Goal: Navigation & Orientation: Find specific page/section

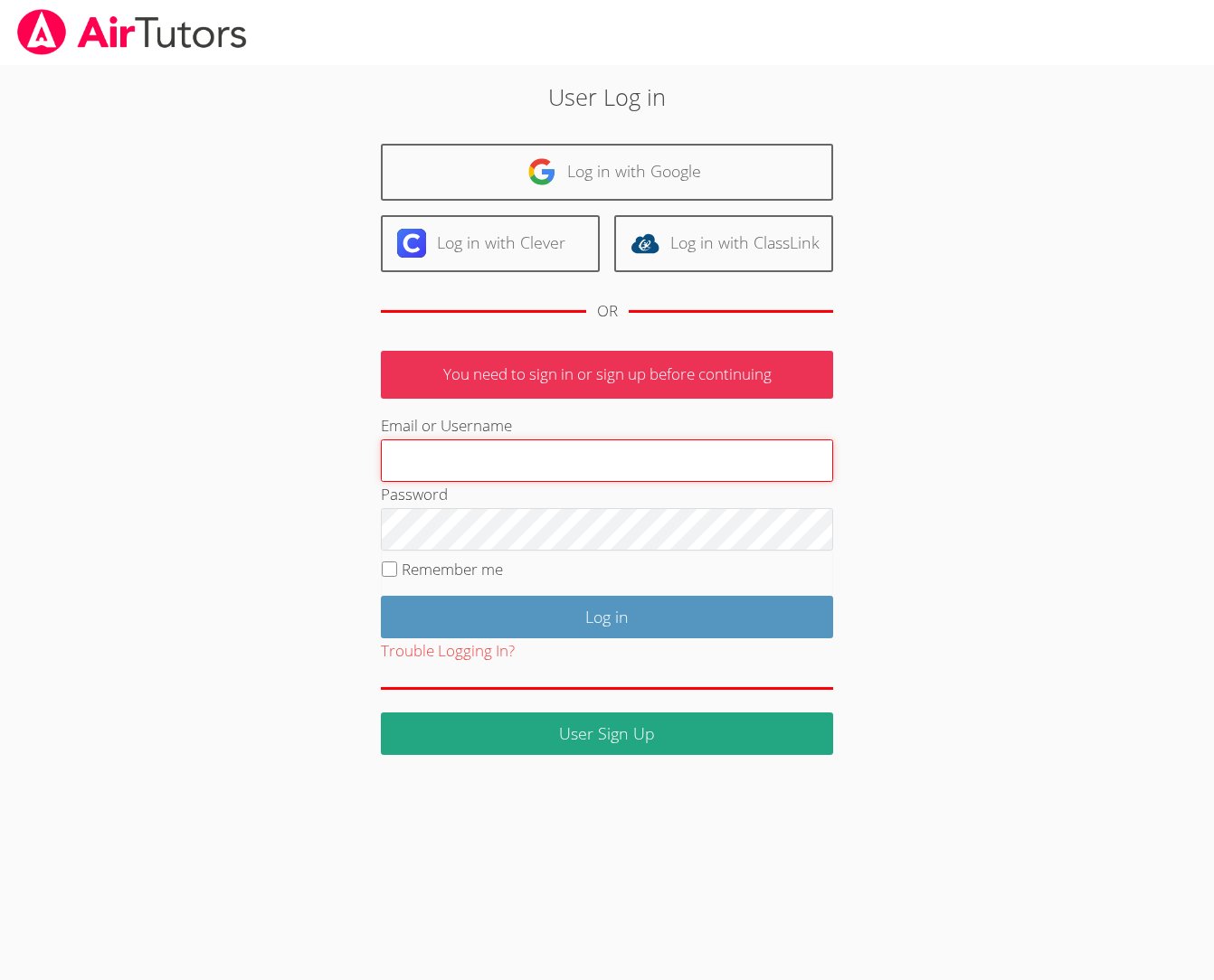
click at [426, 455] on input "Email or Username" at bounding box center [607, 461] width 453 height 43
type input "[EMAIL_ADDRESS][DOMAIN_NAME]"
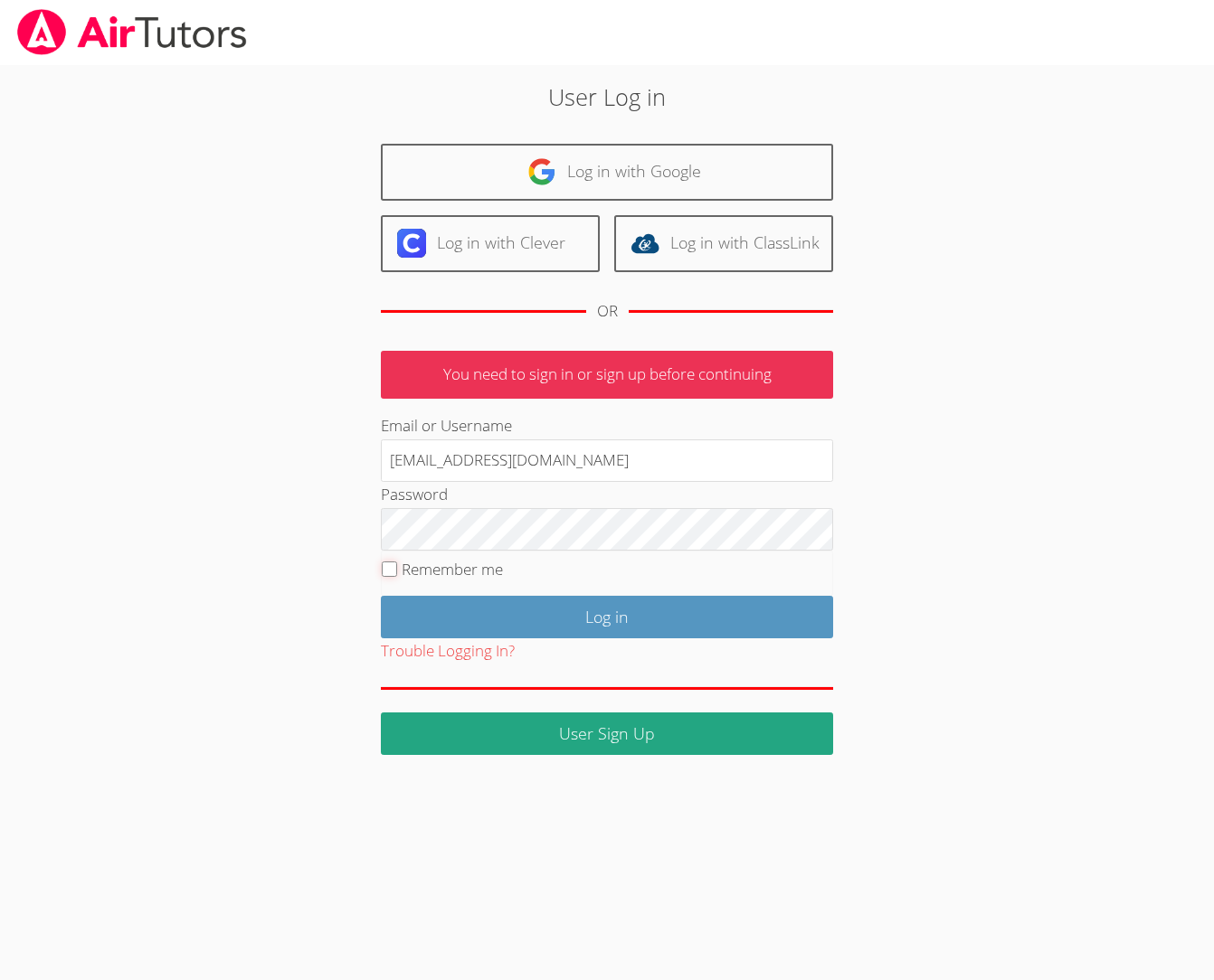
click at [386, 569] on input "Remember me" at bounding box center [389, 569] width 16 height 16
checkbox input "true"
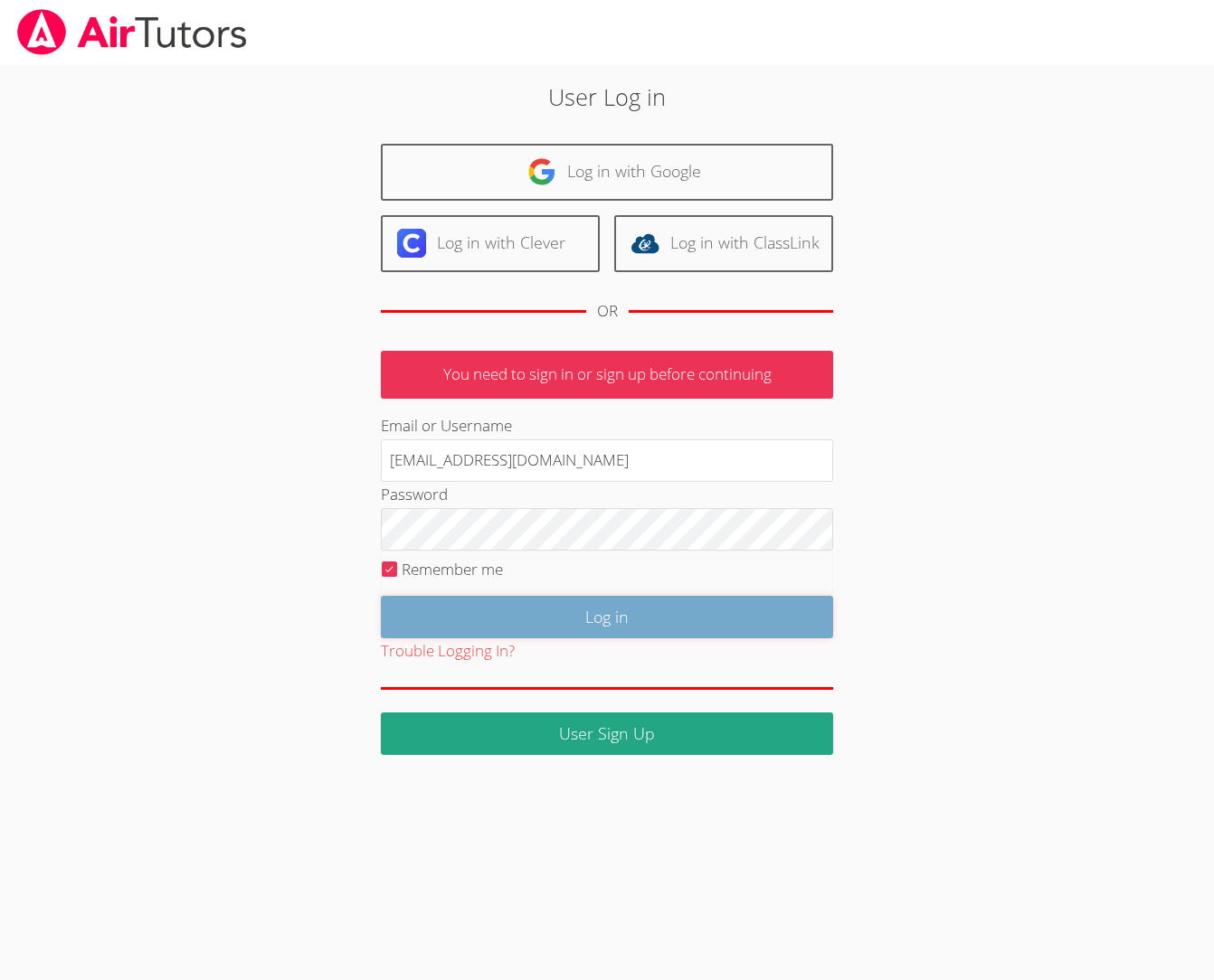
click at [535, 618] on input "Log in" at bounding box center [607, 617] width 453 height 42
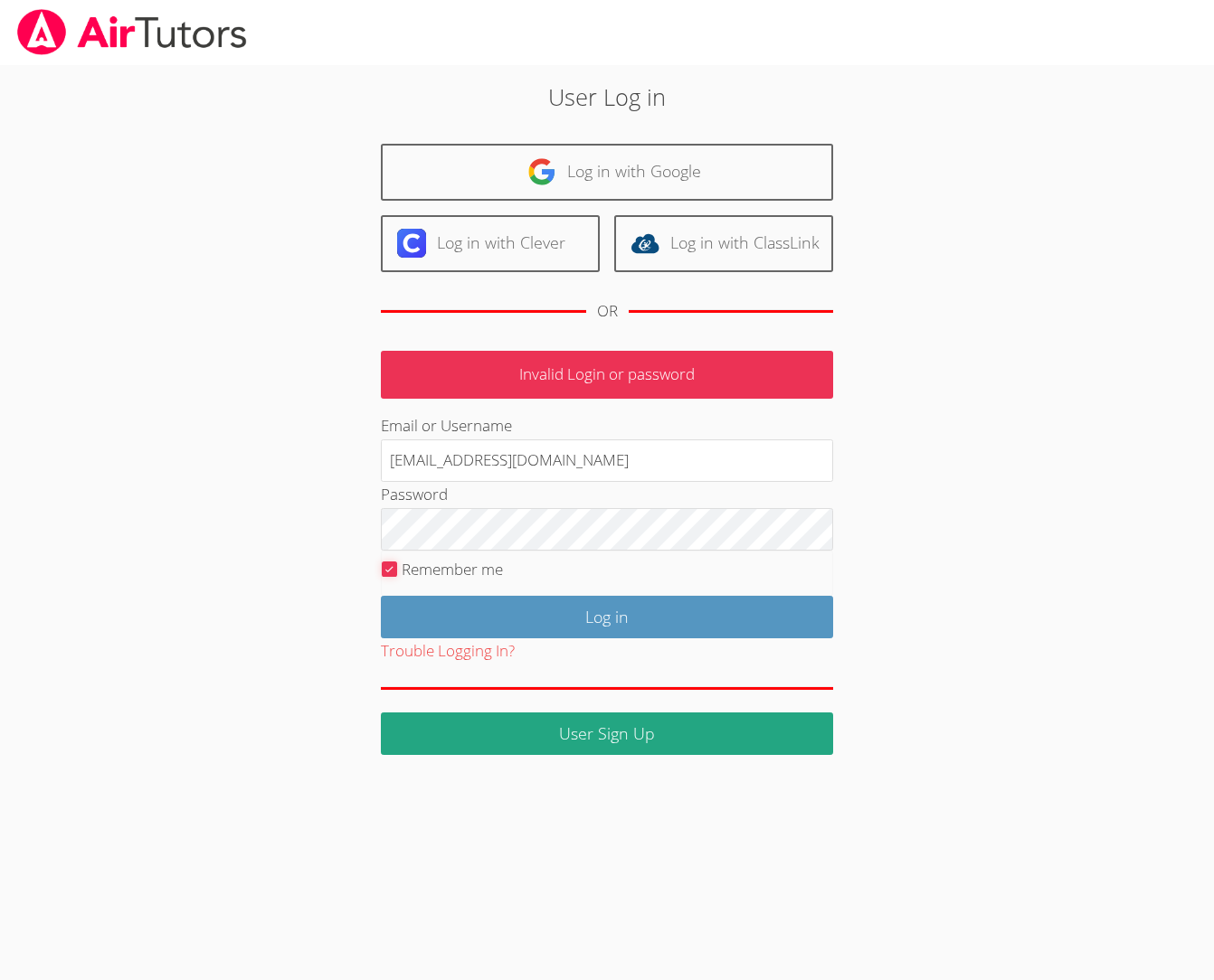
drag, startPoint x: 388, startPoint y: 567, endPoint x: 417, endPoint y: 575, distance: 30.1
click at [388, 567] on input "Remember me" at bounding box center [389, 569] width 16 height 16
checkbox input "false"
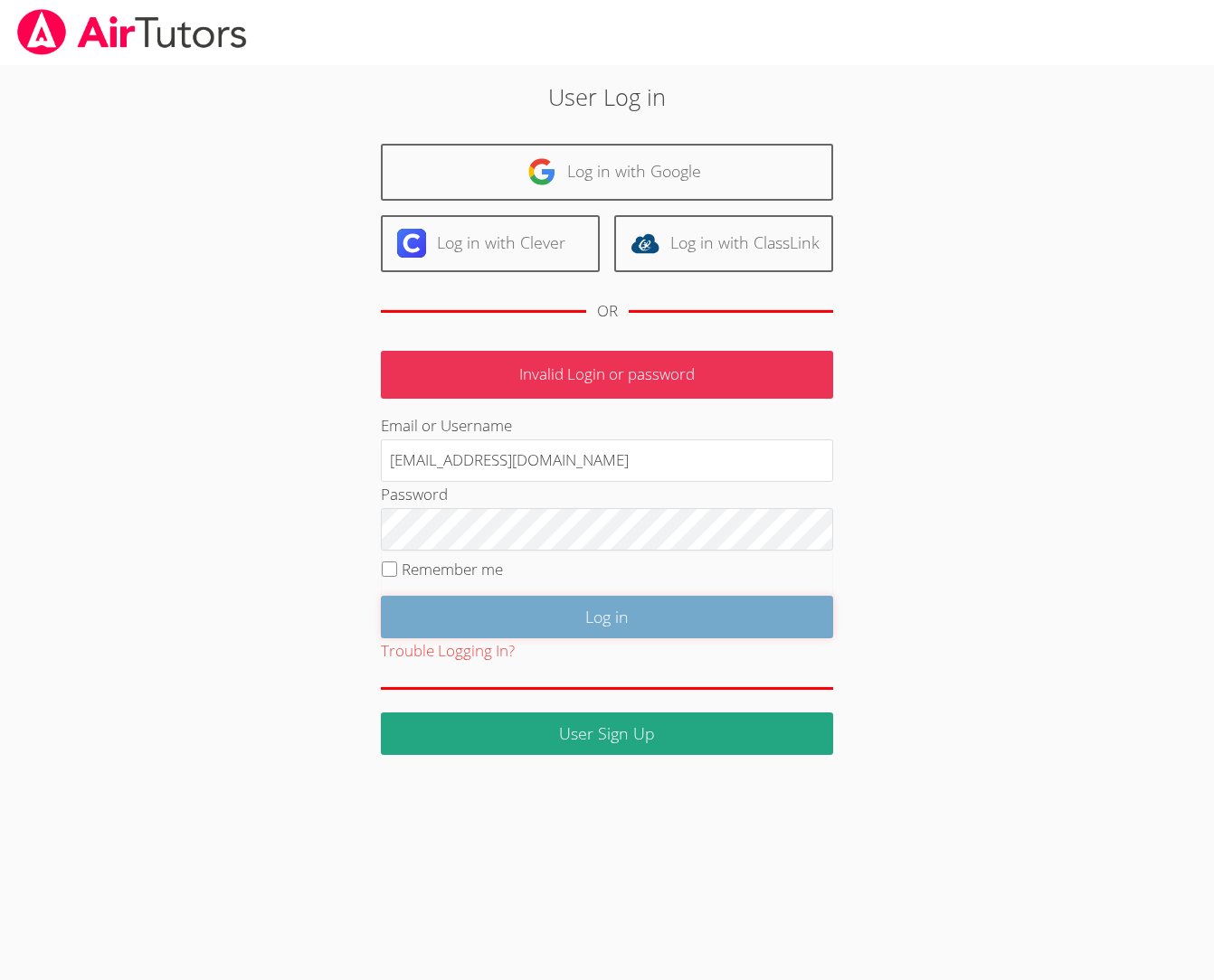
click at [580, 619] on input "Log in" at bounding box center [607, 617] width 453 height 42
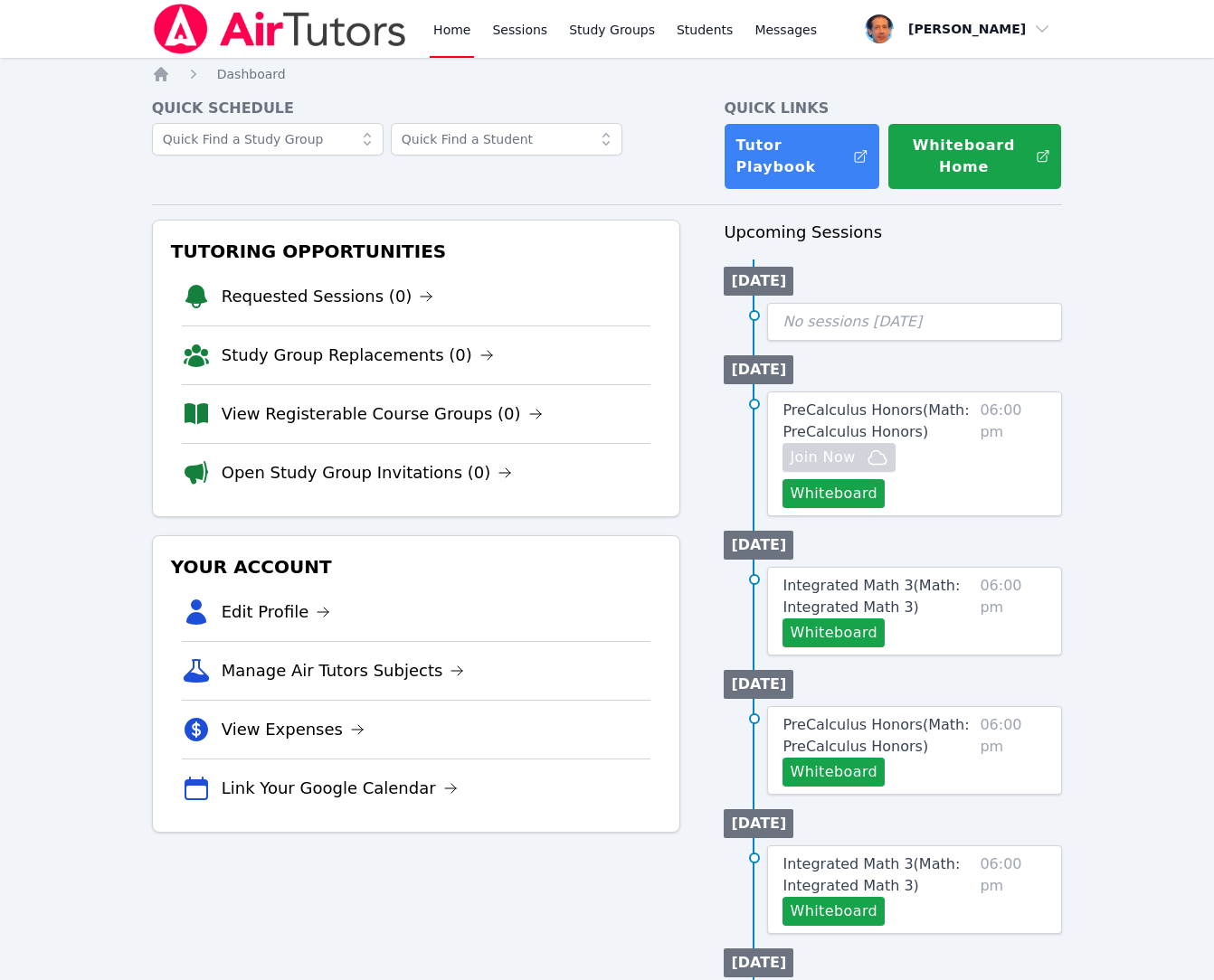
click at [361, 146] on icon at bounding box center [367, 139] width 18 height 18
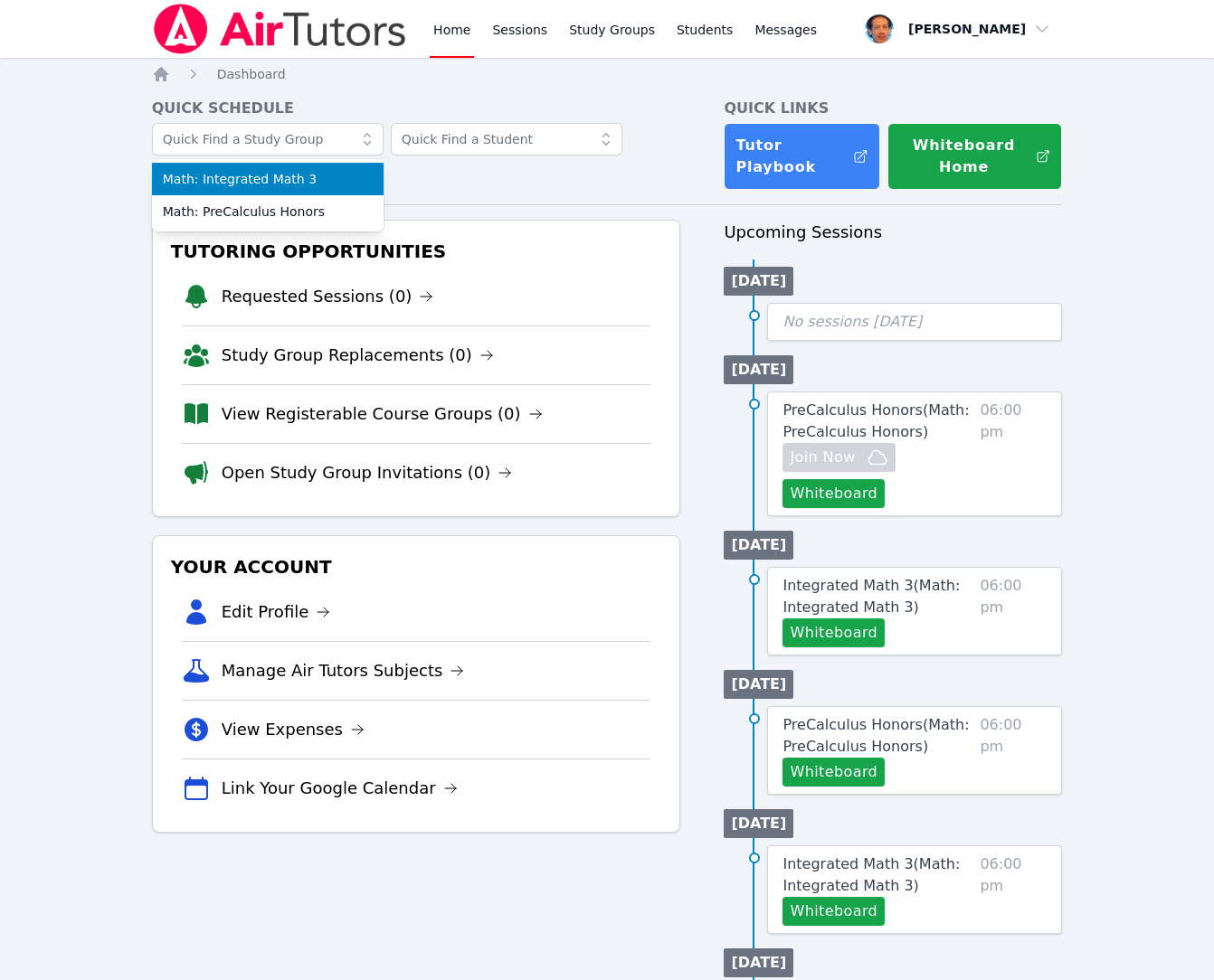
click at [300, 174] on span "Math: Integrated Math 3" at bounding box center [268, 179] width 210 height 18
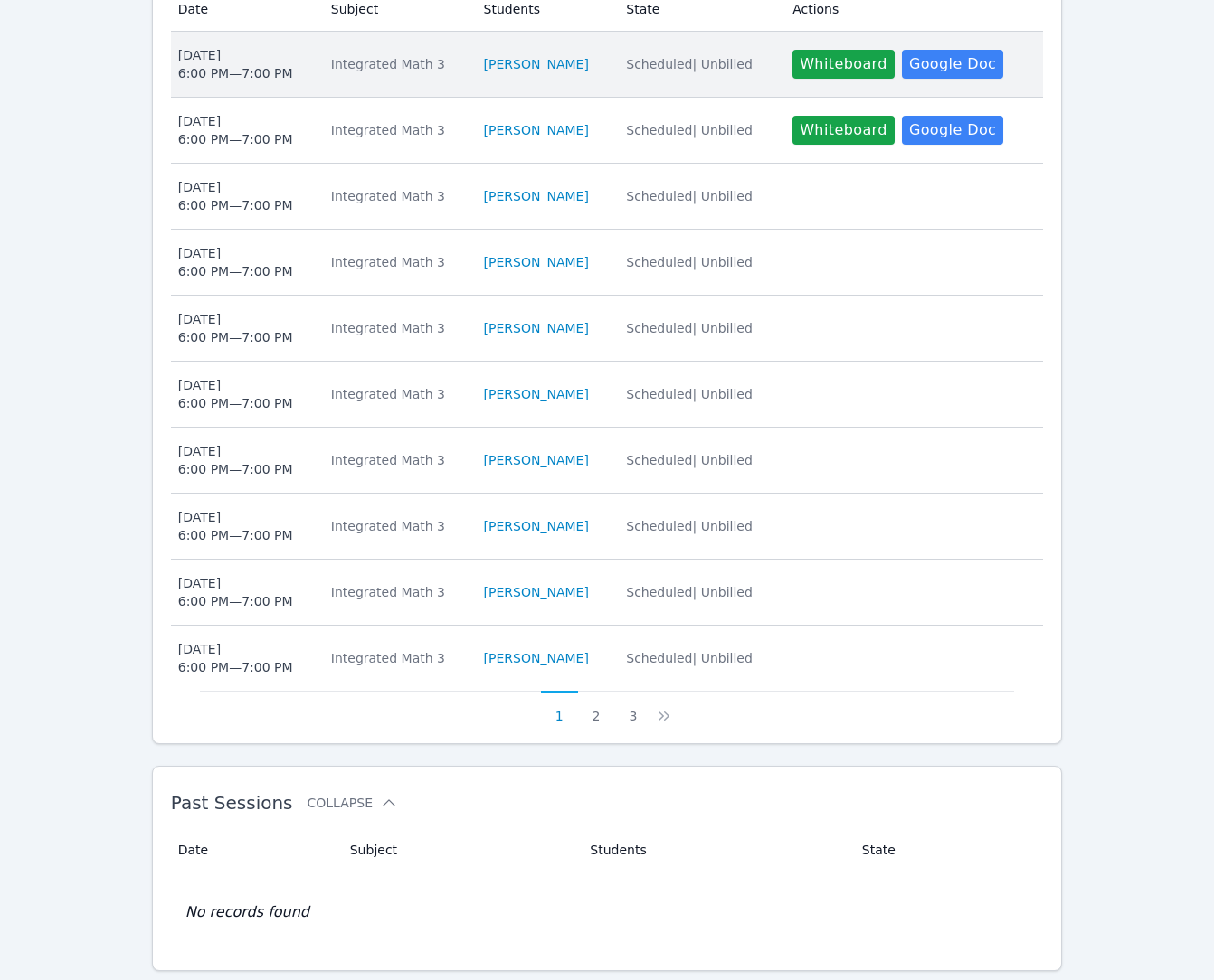
scroll to position [693, 0]
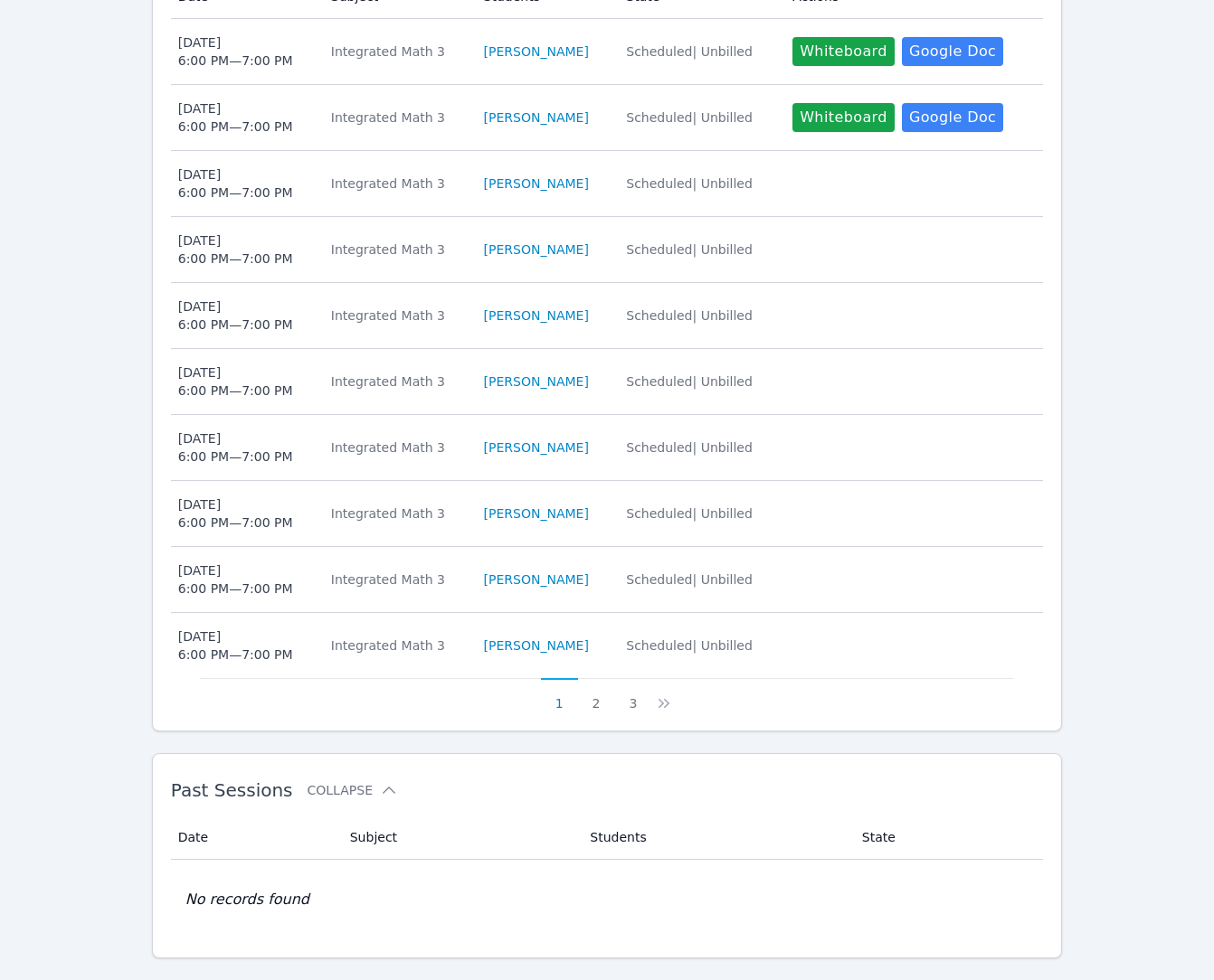
click at [594, 700] on button "2" at bounding box center [596, 695] width 37 height 34
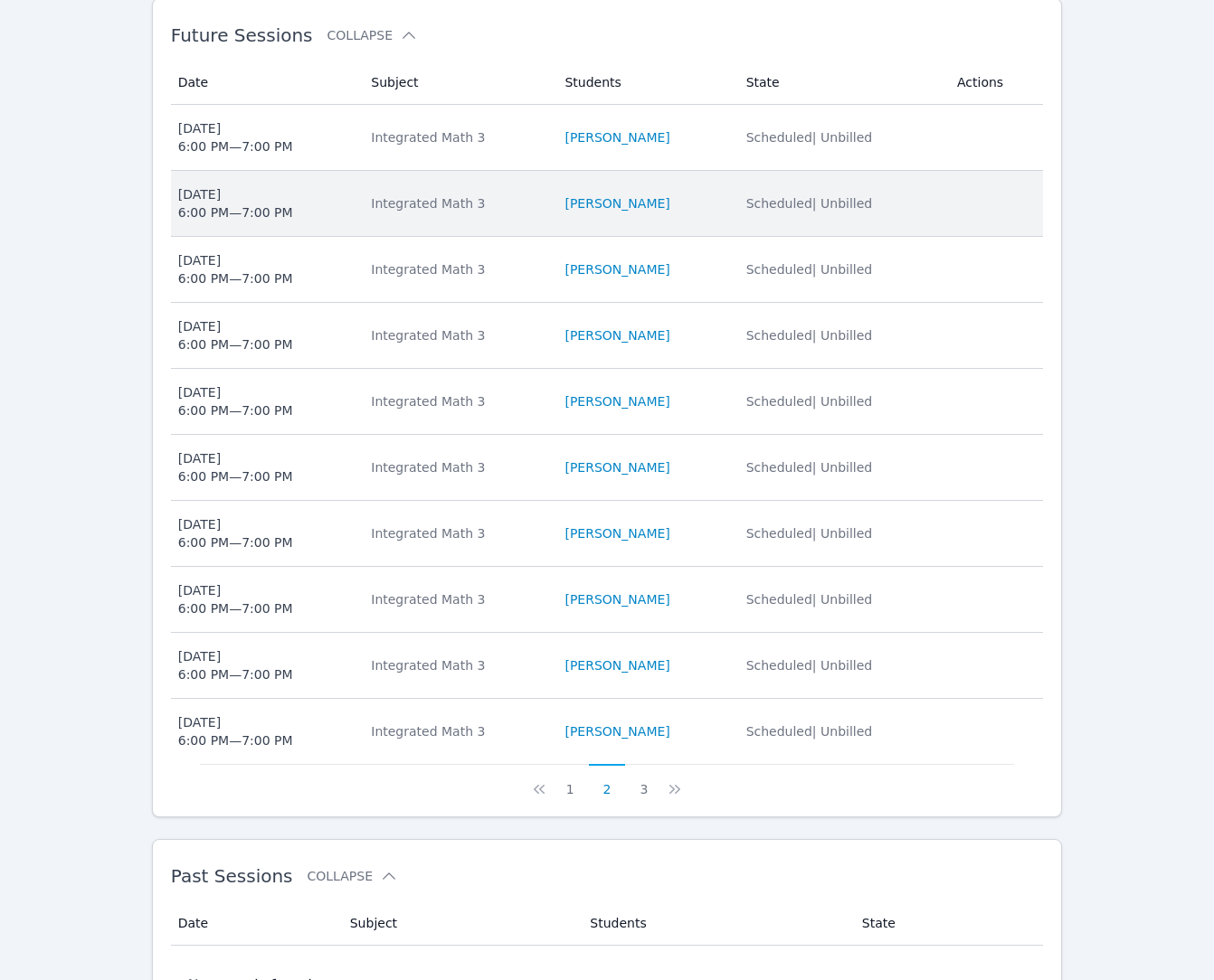
scroll to position [604, 0]
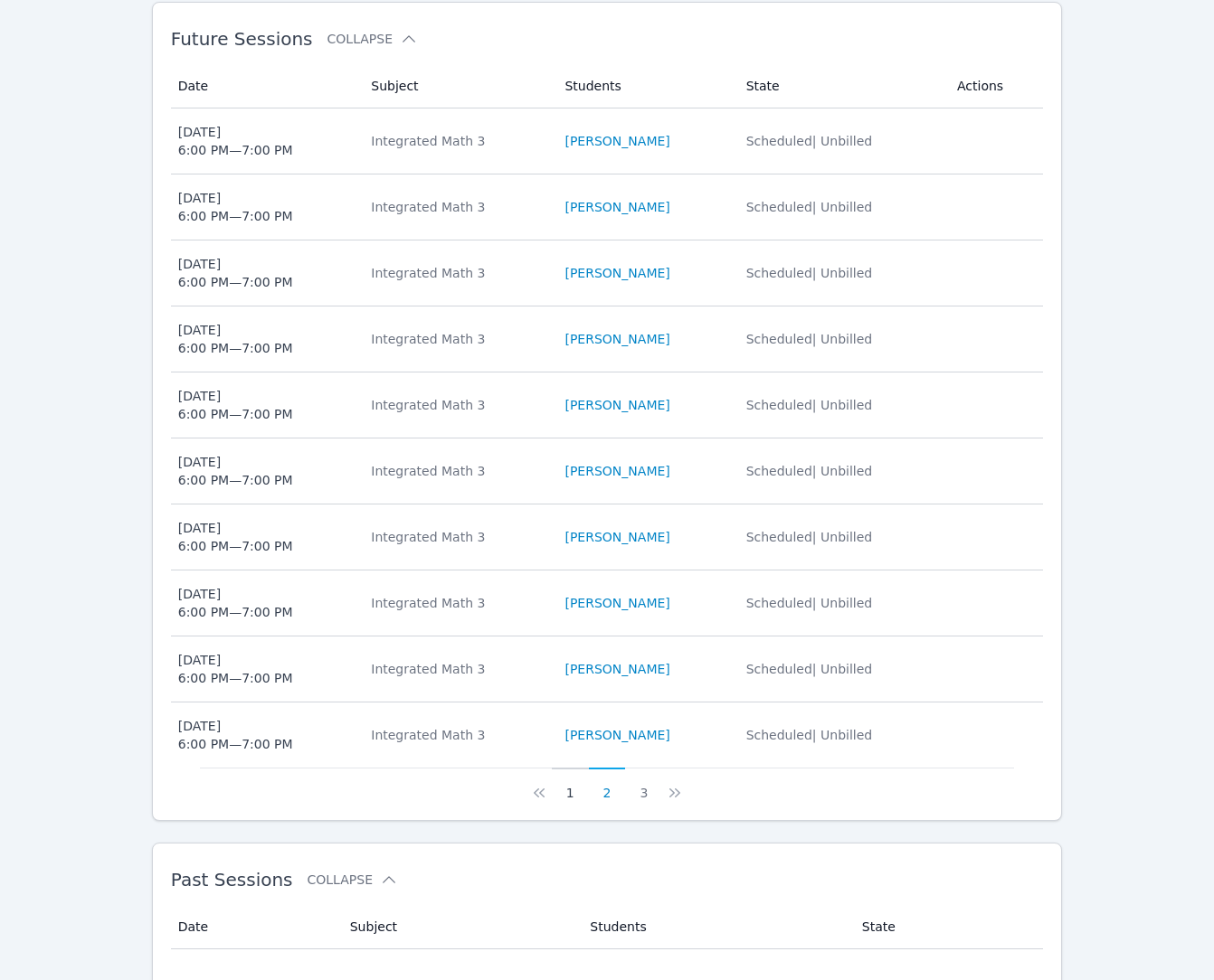
click at [573, 792] on button "1" at bounding box center [570, 785] width 37 height 34
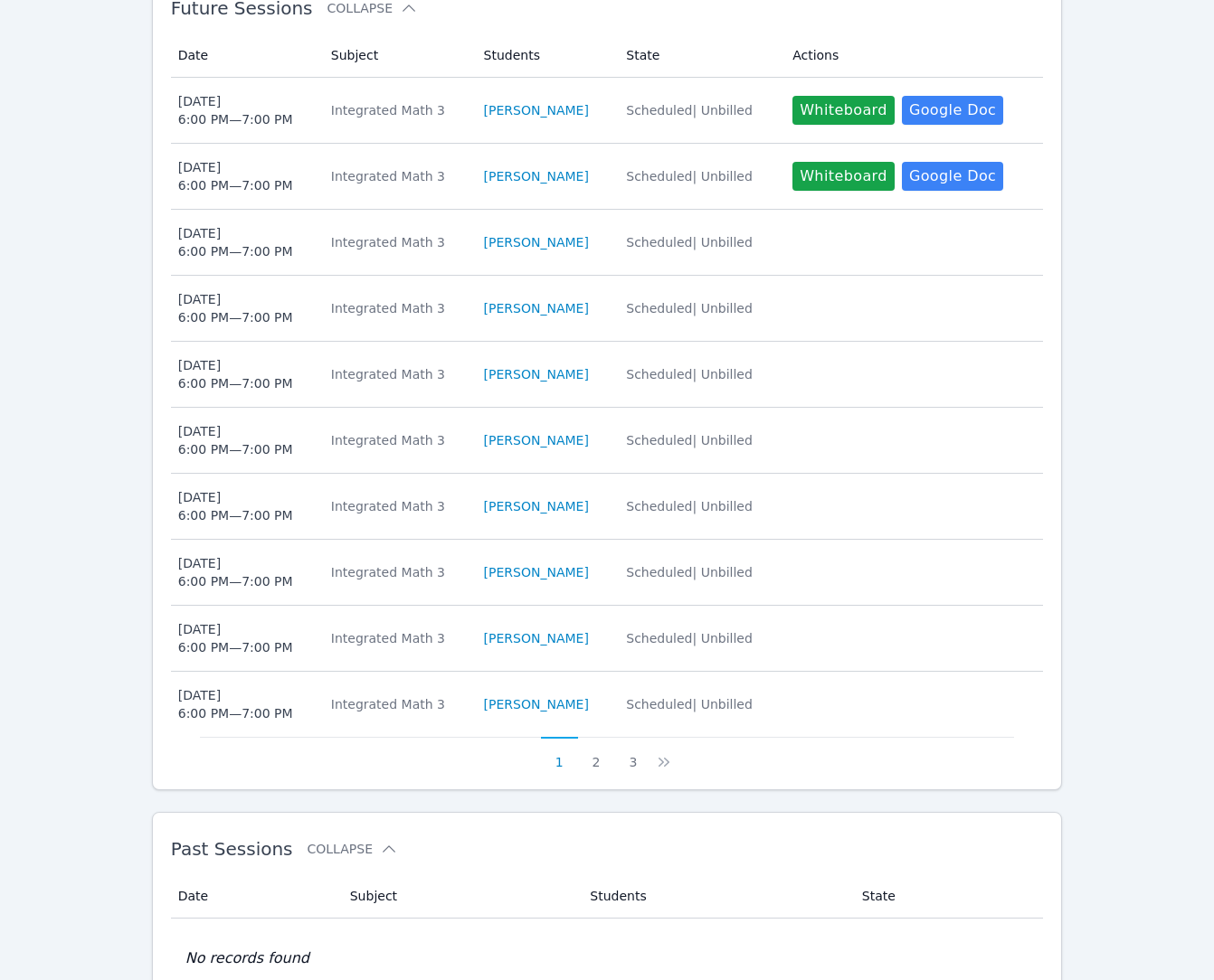
scroll to position [643, 0]
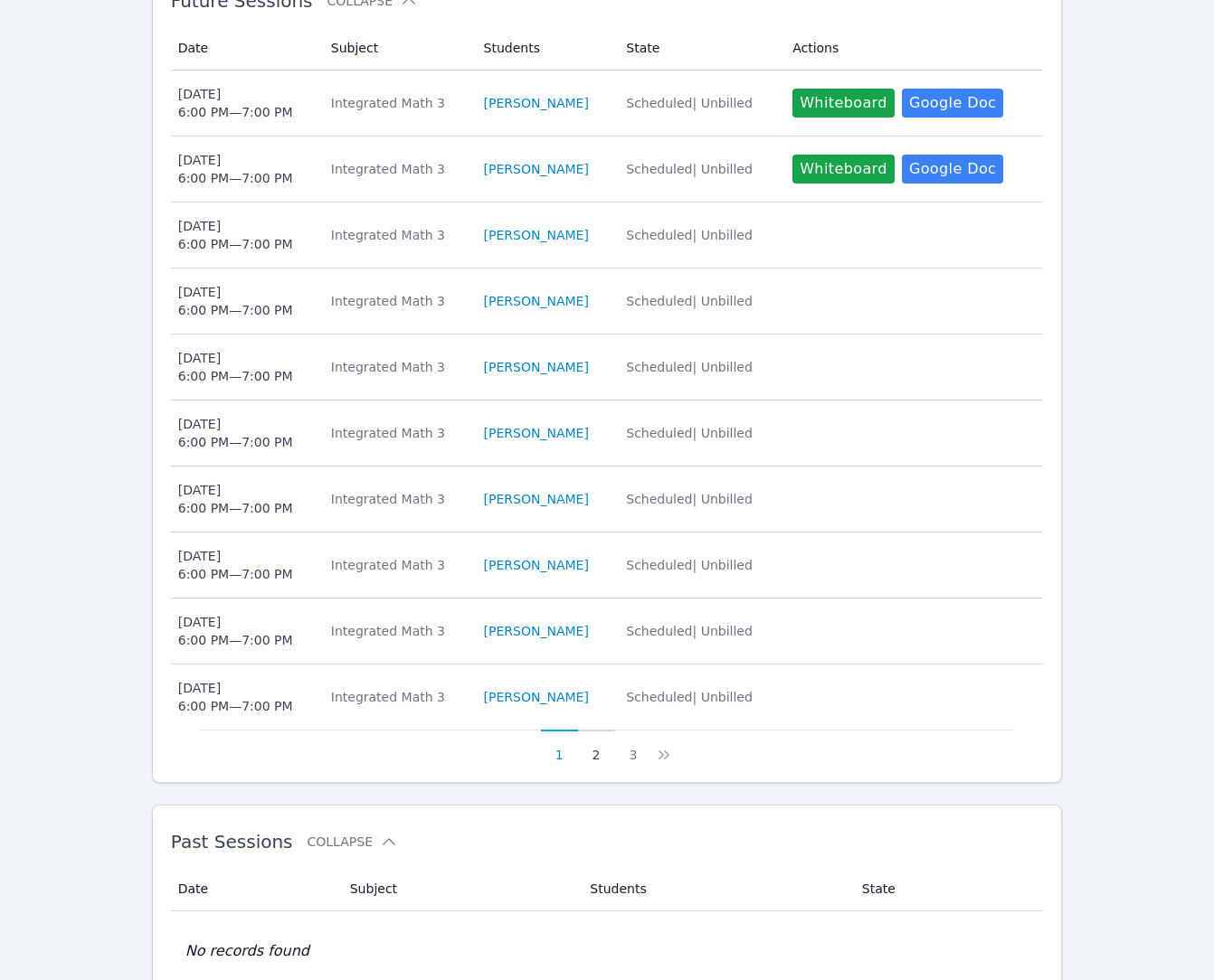
click at [595, 755] on button "2" at bounding box center [596, 747] width 37 height 34
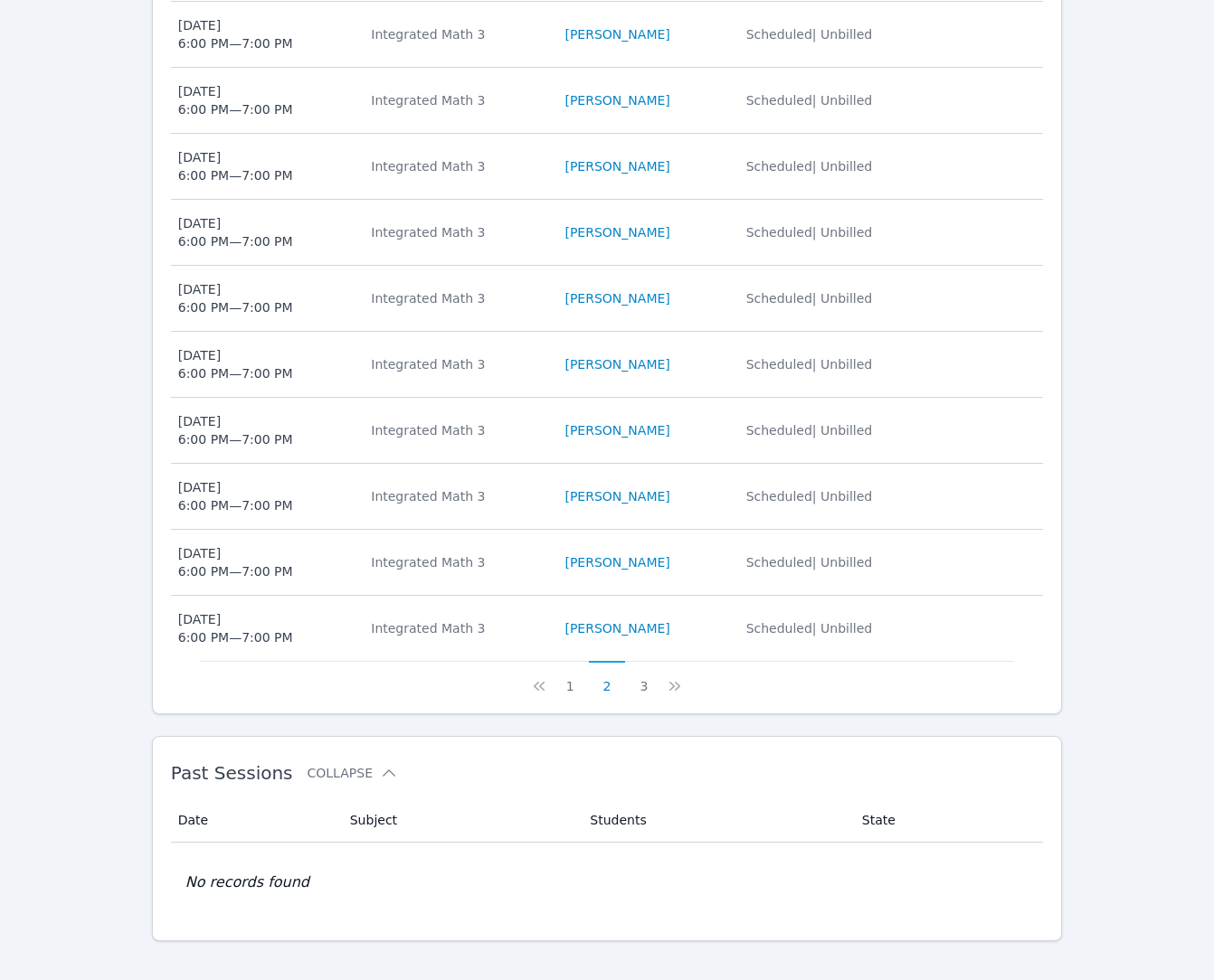
scroll to position [730, 0]
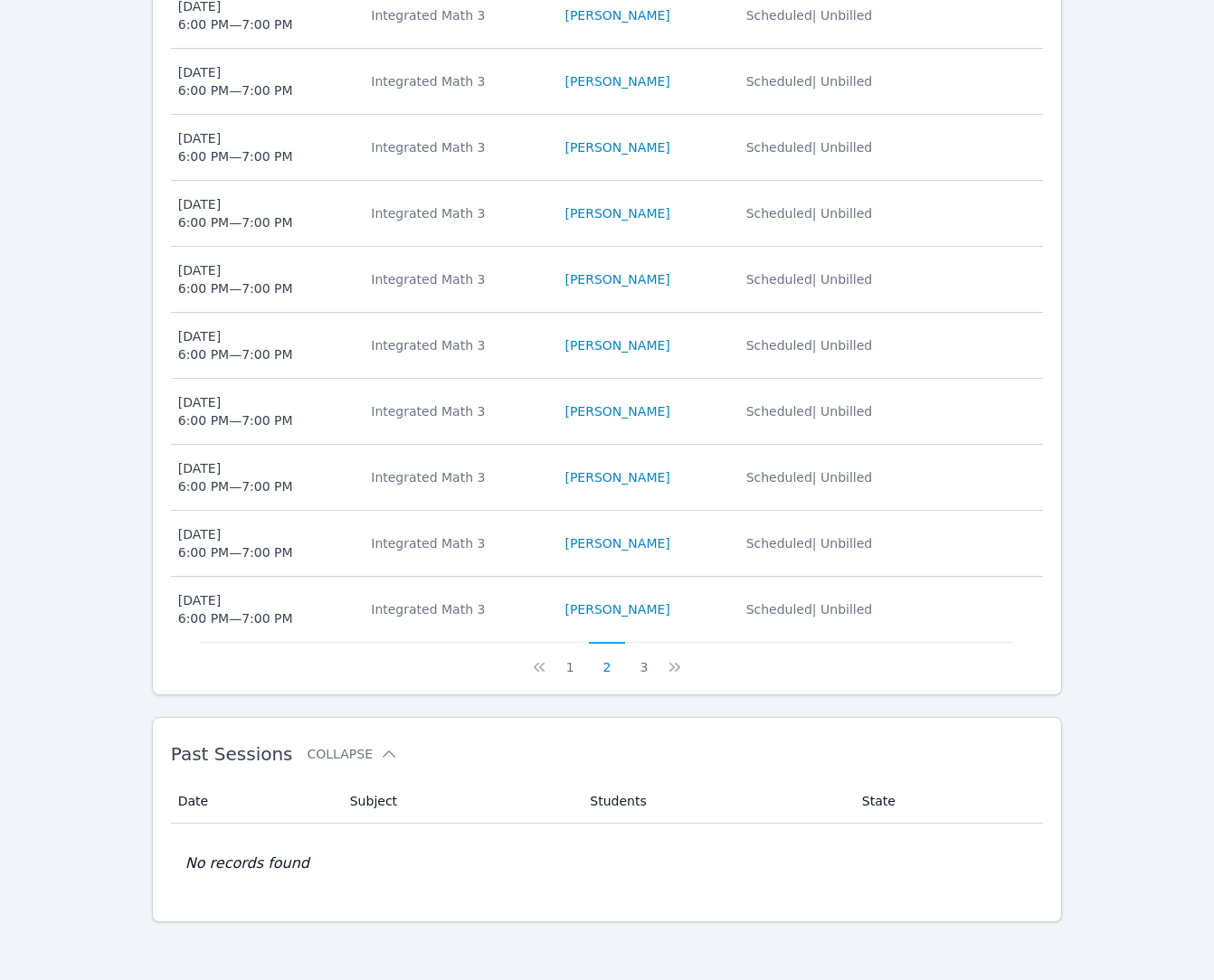
click at [69, 188] on div "Home Sessions Study Groups Students Messages Open user menu Bill Warnock Open m…" at bounding box center [607, 124] width 1214 height 1710
click at [643, 664] on button "3" at bounding box center [643, 659] width 37 height 34
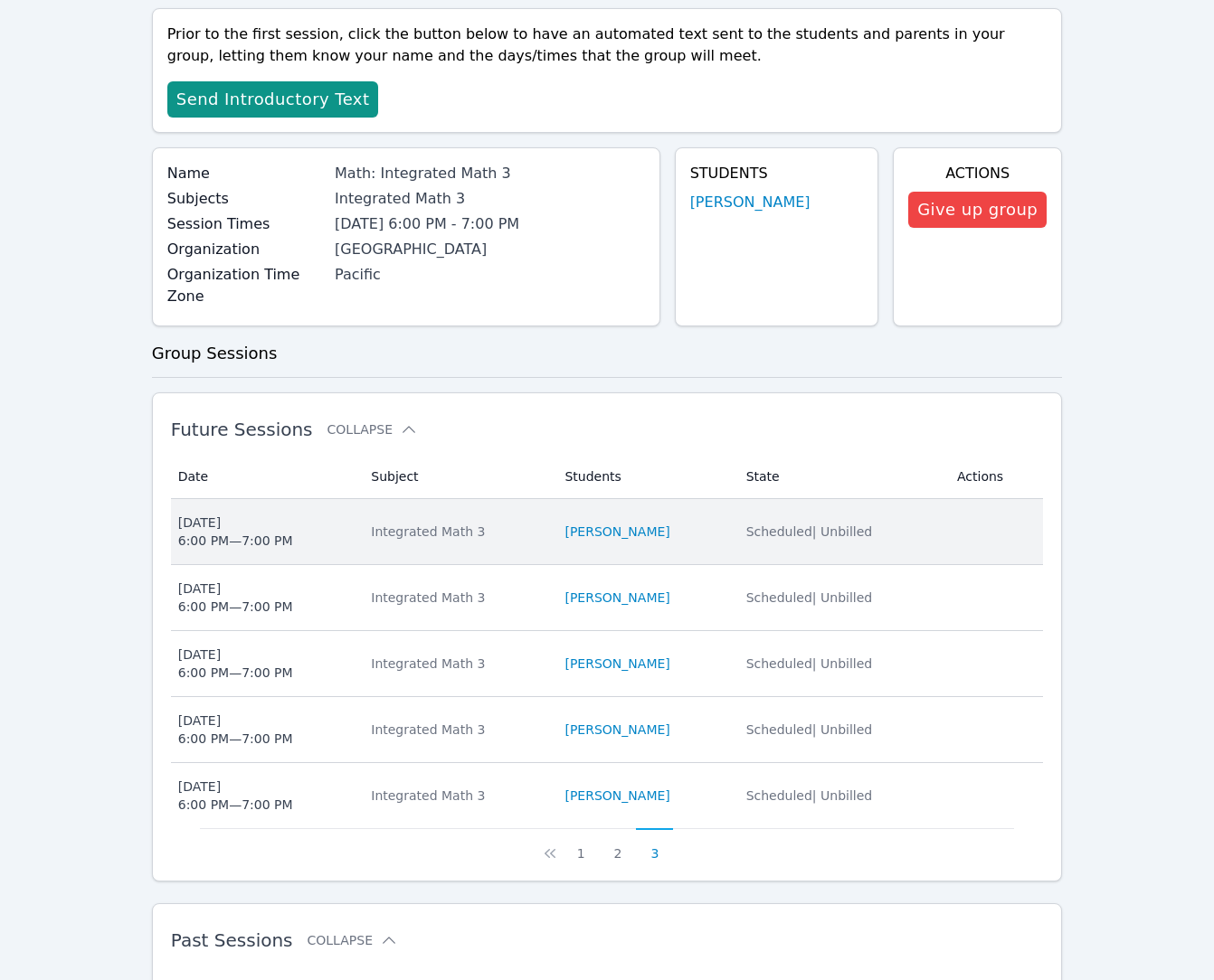
scroll to position [215, 0]
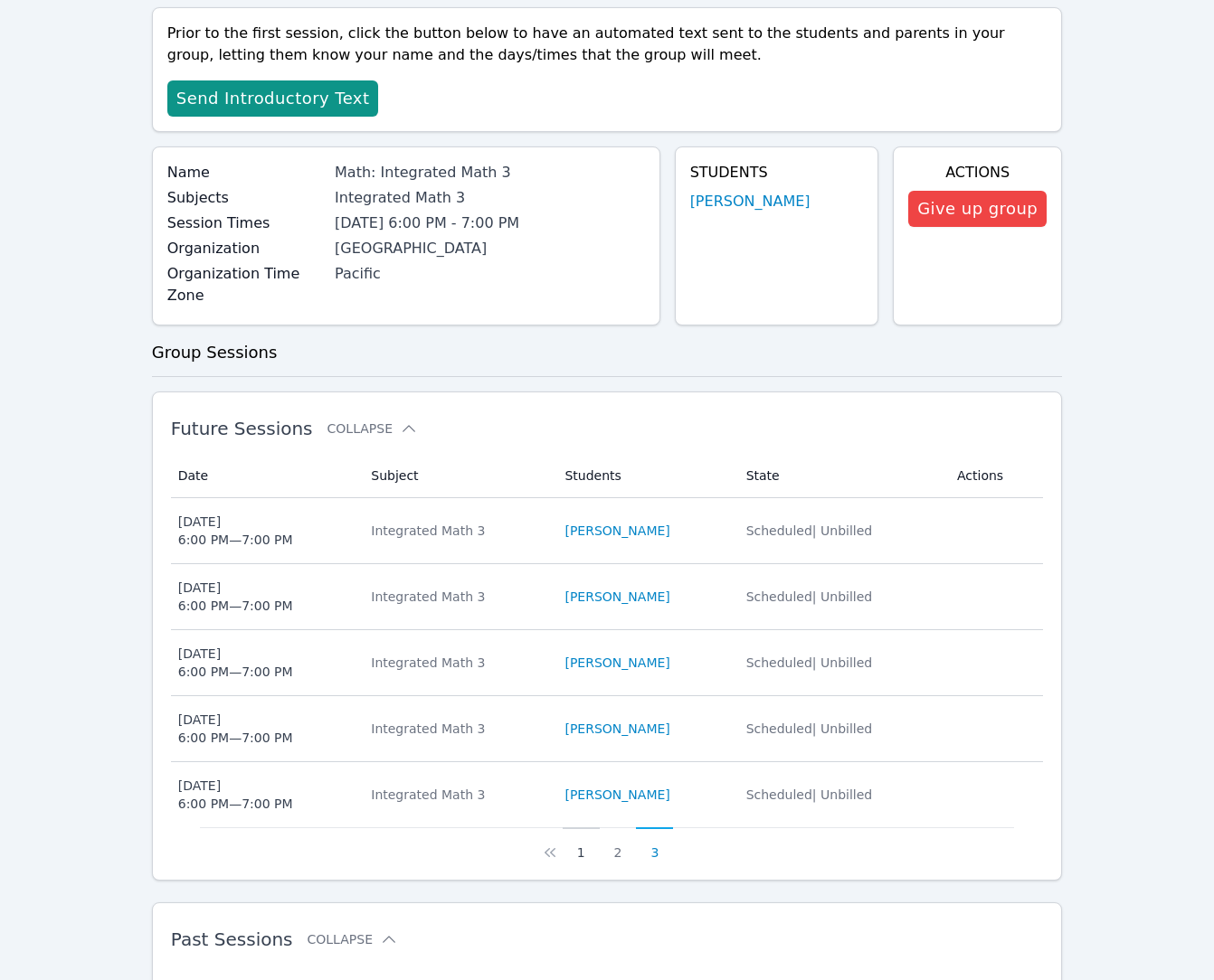
click at [584, 848] on button "1" at bounding box center [581, 844] width 37 height 34
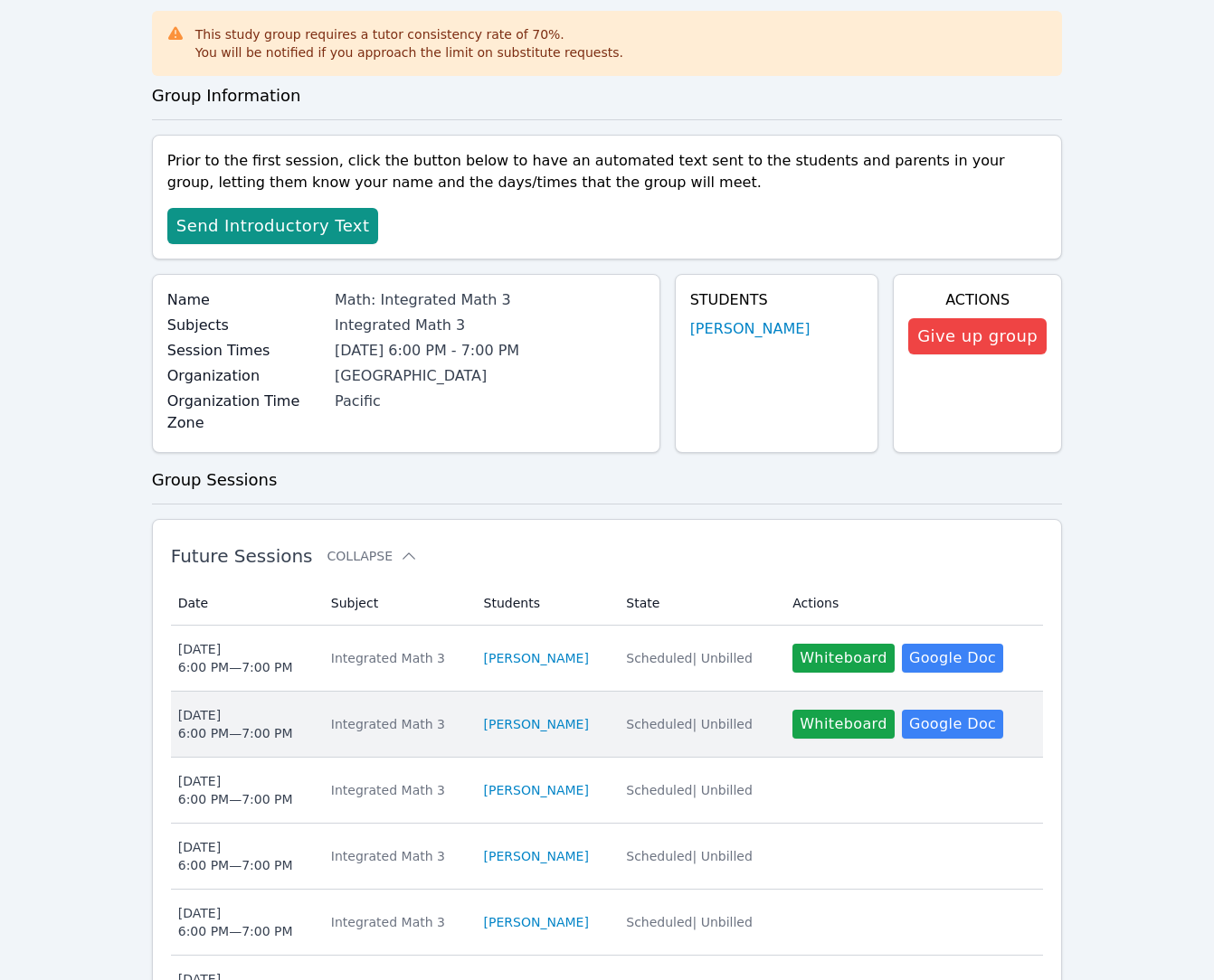
scroll to position [0, 0]
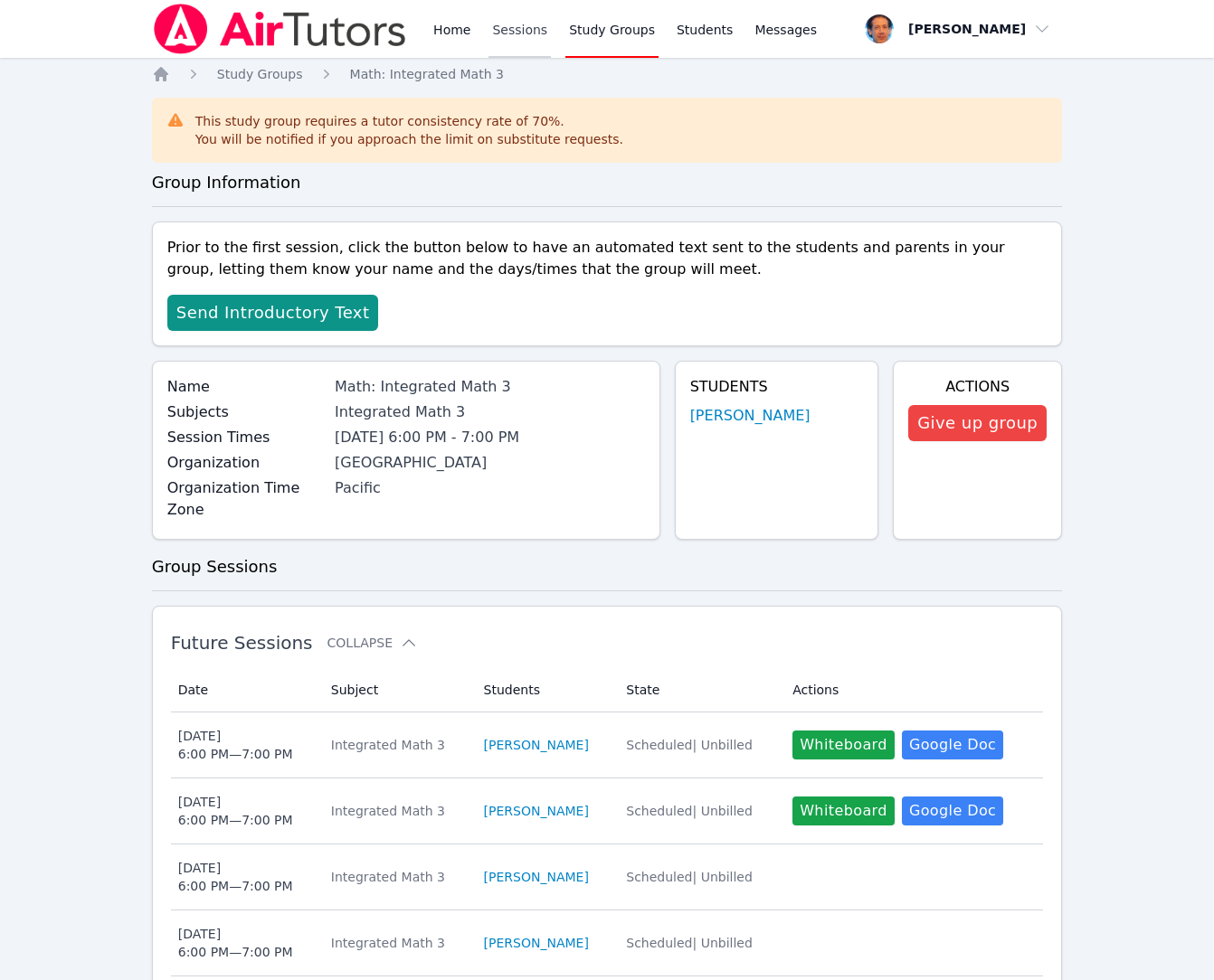
click at [512, 28] on link "Sessions" at bounding box center [520, 29] width 63 height 58
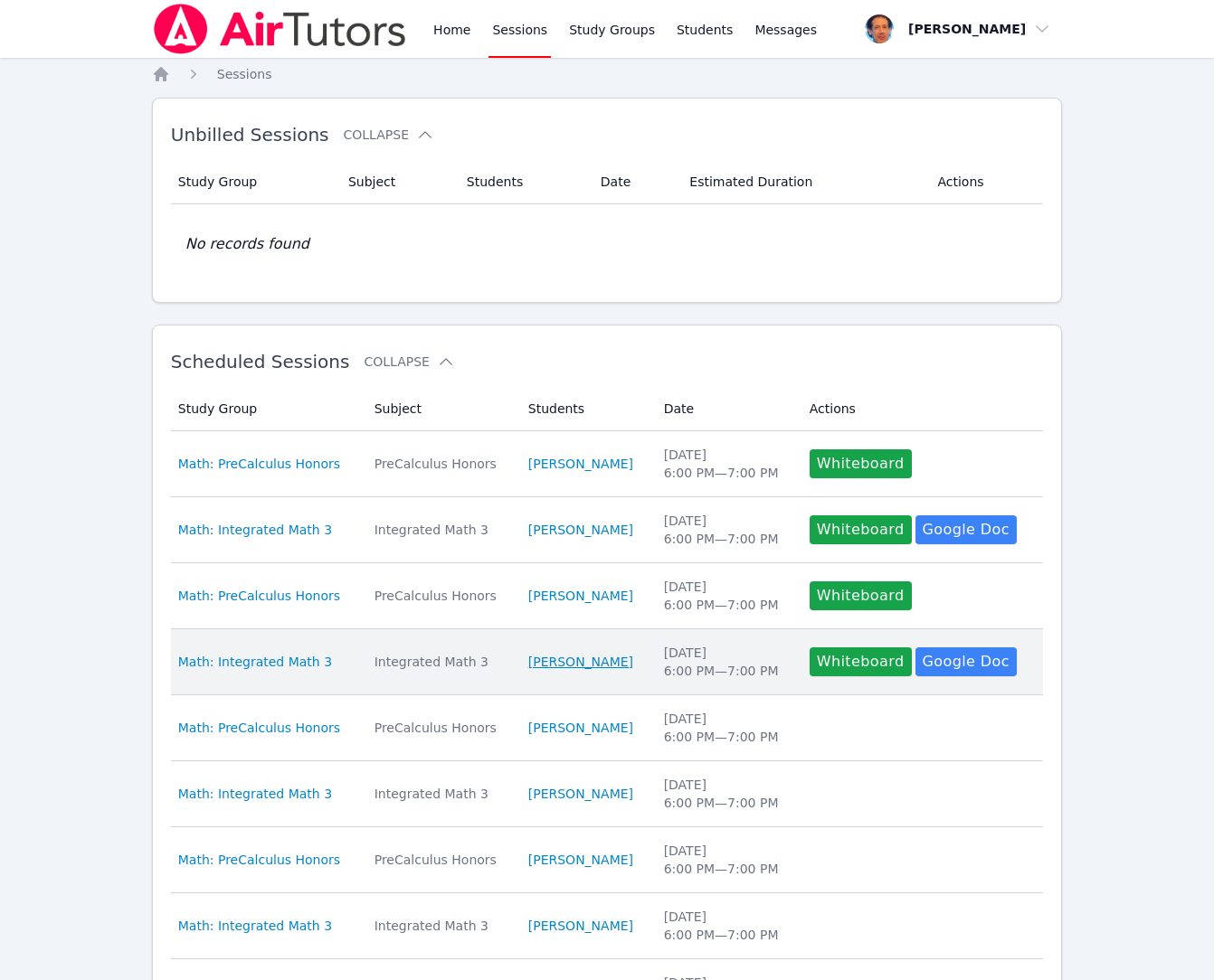
click at [574, 658] on link "Nicole Jacobo Jimenez" at bounding box center [581, 662] width 105 height 18
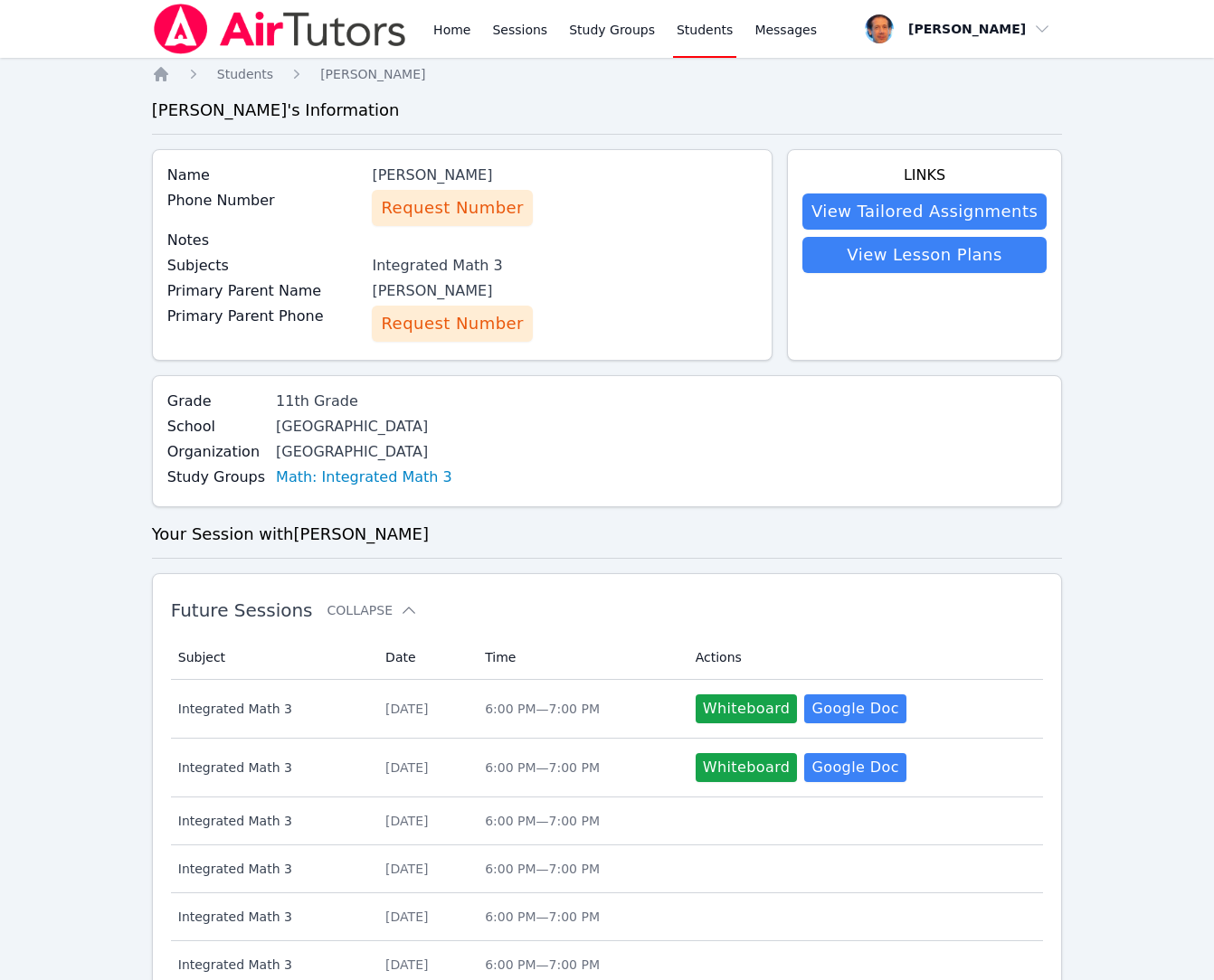
drag, startPoint x: 379, startPoint y: 173, endPoint x: 530, endPoint y: 173, distance: 151.0
click at [530, 173] on div "Nicole Jacobo Jimenez" at bounding box center [563, 176] width 384 height 22
copy div "Nicole Jacobo Jimenez"
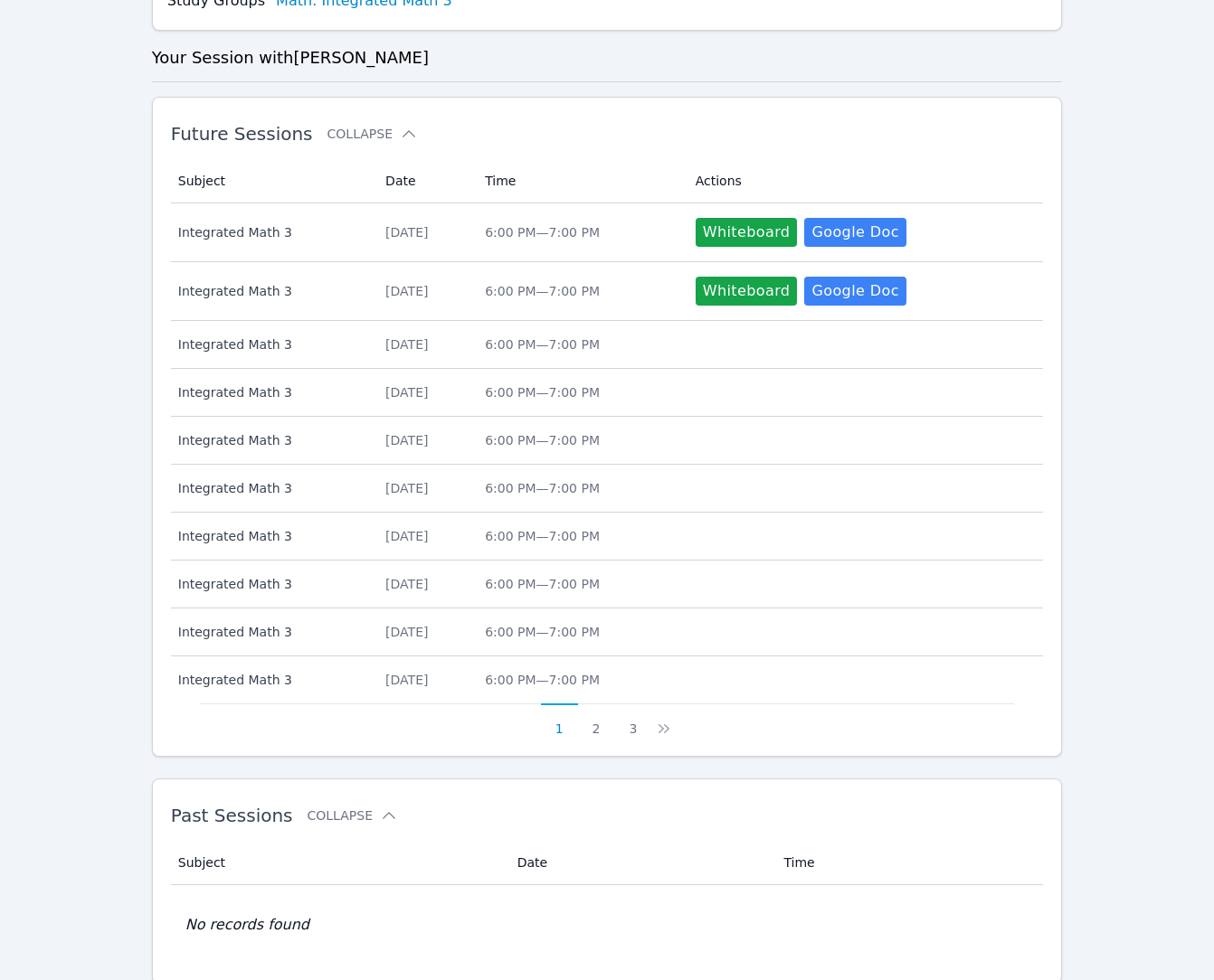
scroll to position [483, 0]
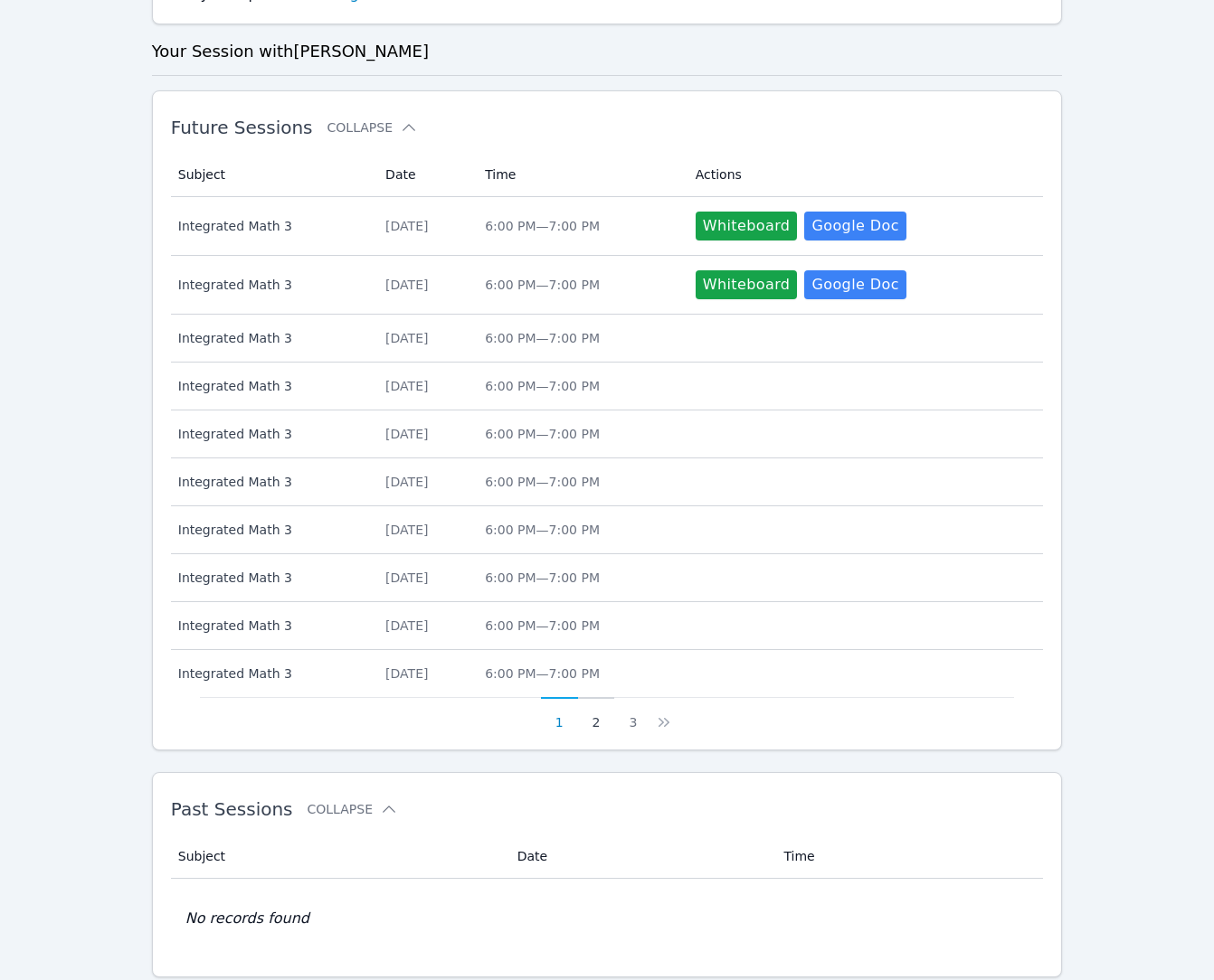
click at [594, 722] on button "2" at bounding box center [596, 714] width 37 height 34
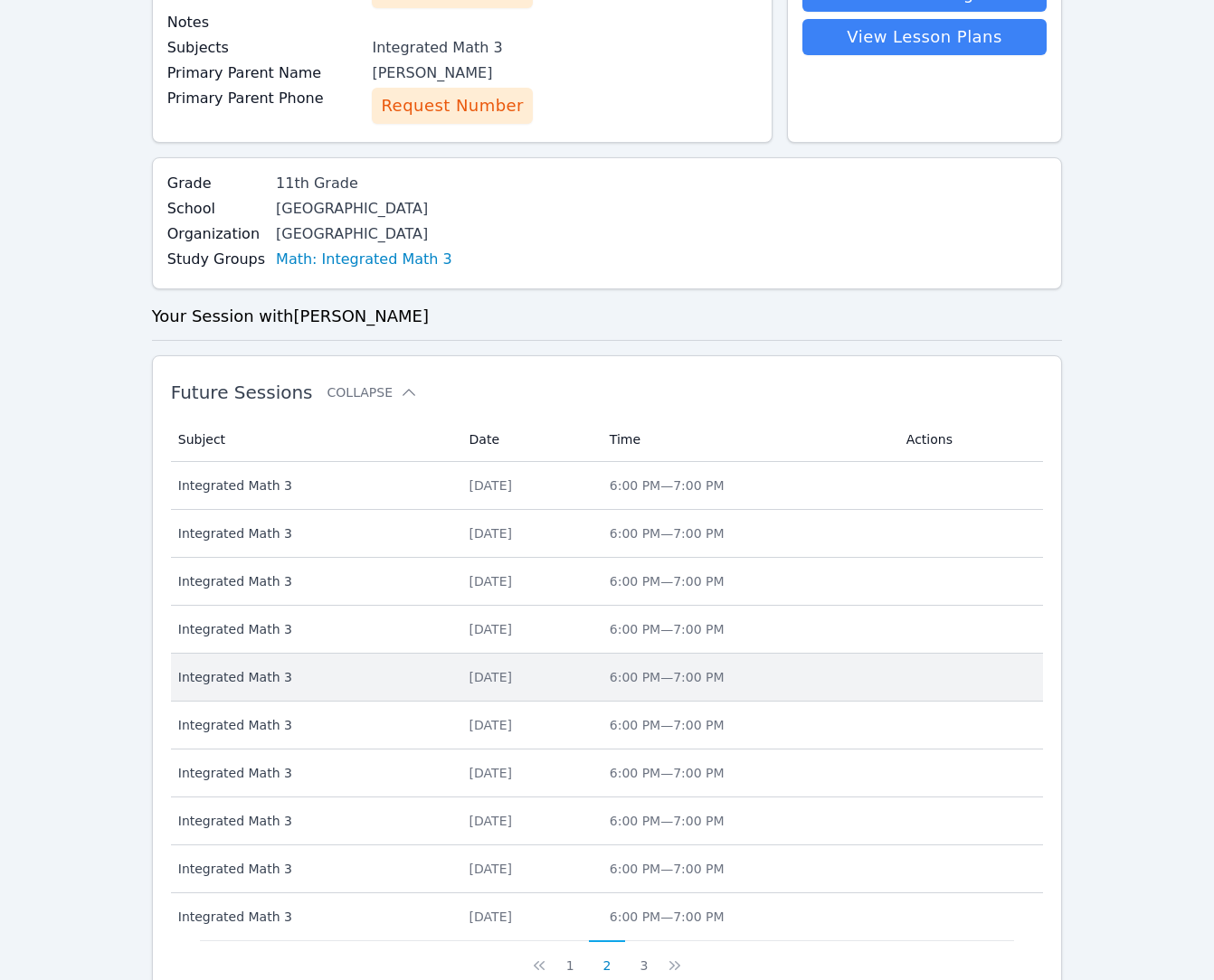
scroll to position [343, 0]
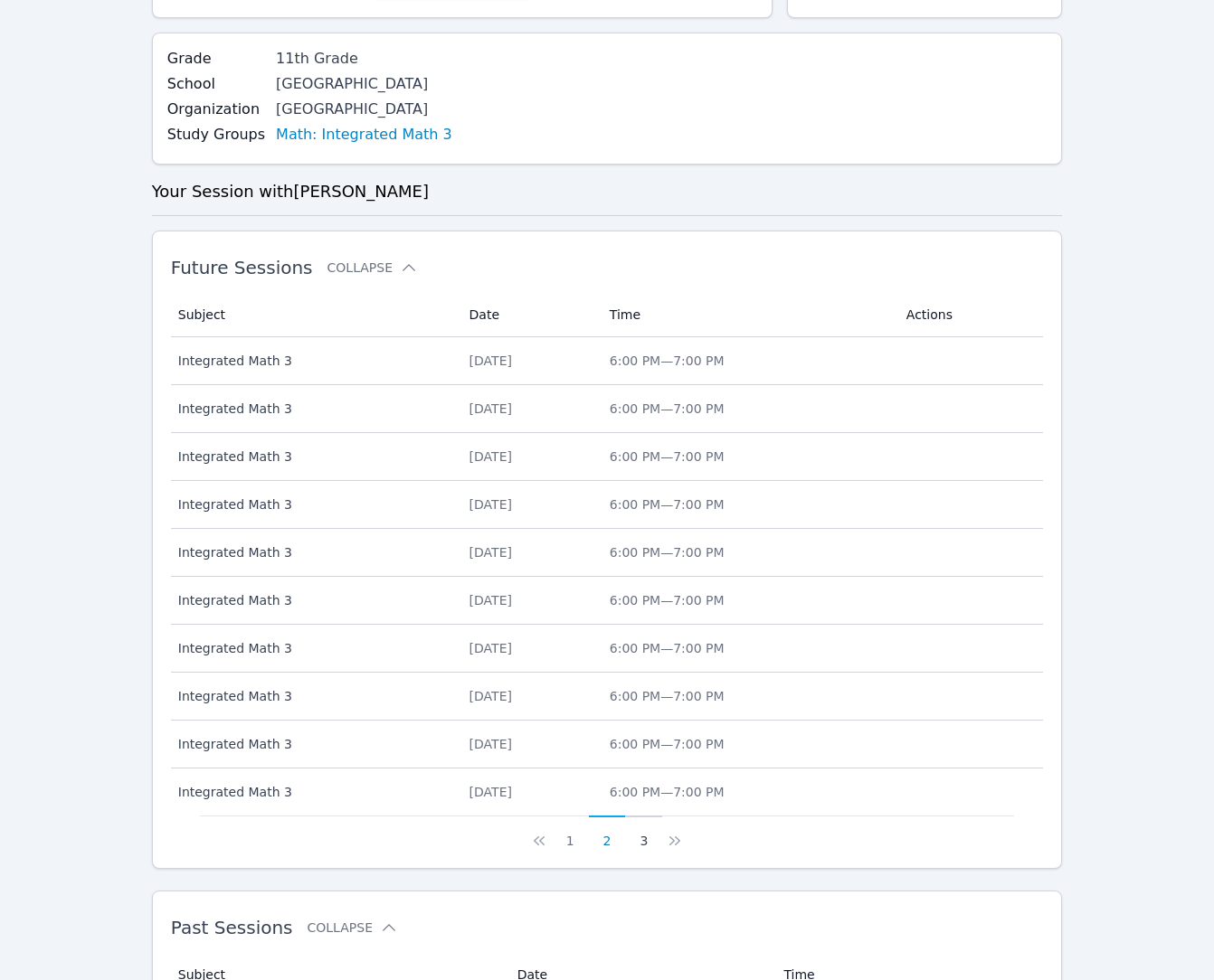
click at [642, 836] on button "3" at bounding box center [643, 832] width 37 height 34
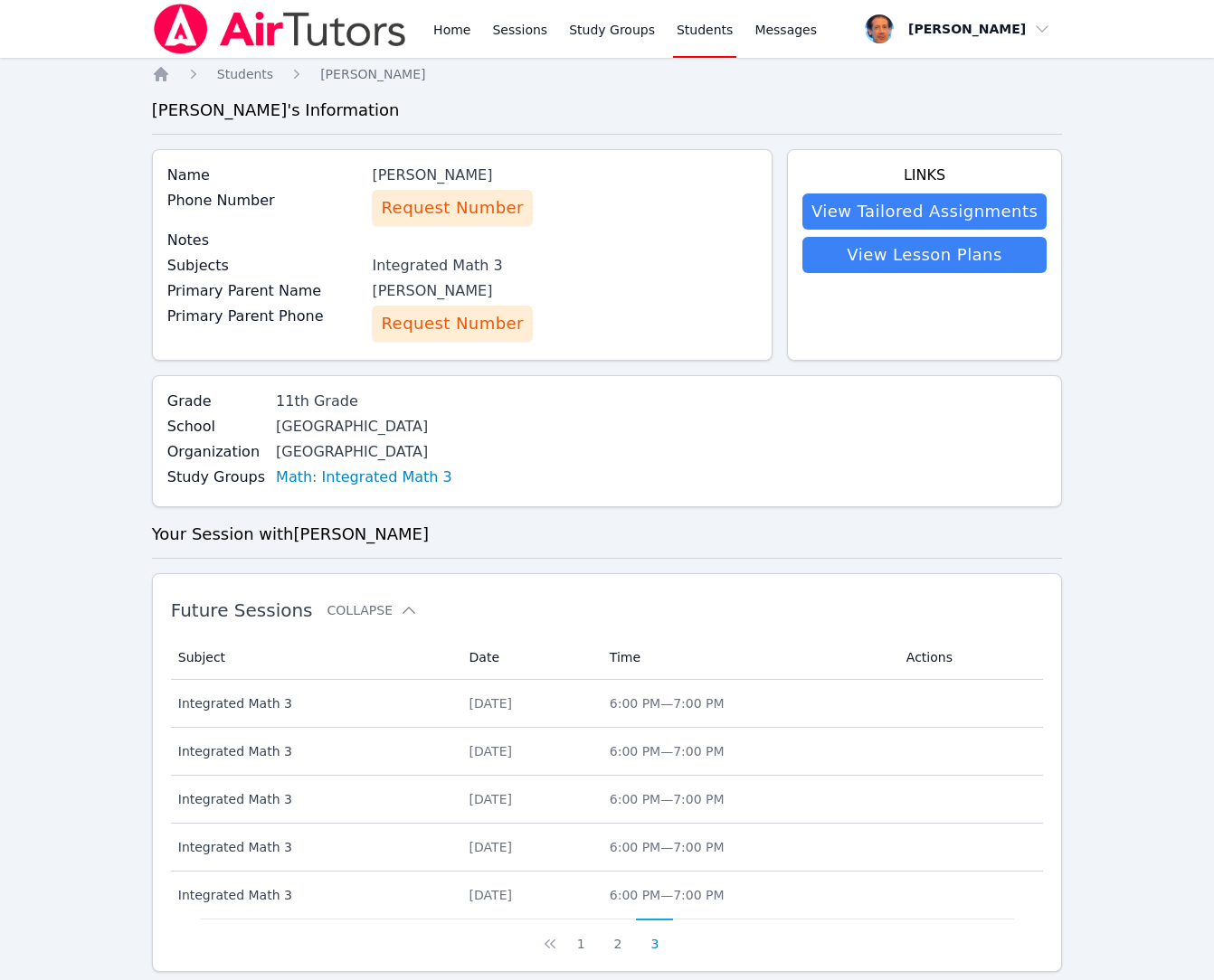
scroll to position [1, 0]
